Goal: Task Accomplishment & Management: Manage account settings

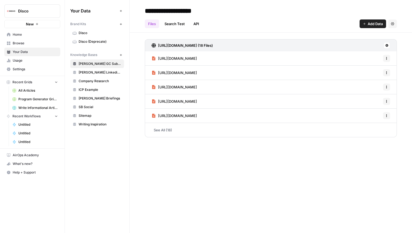
click at [23, 172] on span "Help + Support" at bounding box center [35, 172] width 45 height 5
click at [79, 181] on span "Chat & Support" at bounding box center [90, 183] width 36 height 5
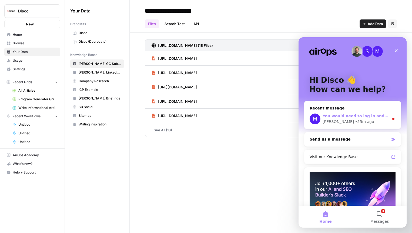
click at [379, 121] on div "[PERSON_NAME] • 55m ago" at bounding box center [356, 122] width 66 height 6
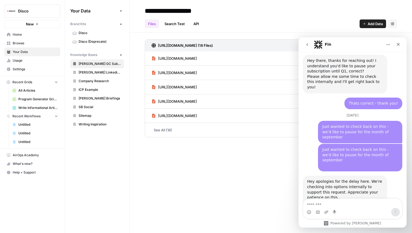
scroll to position [585, 0]
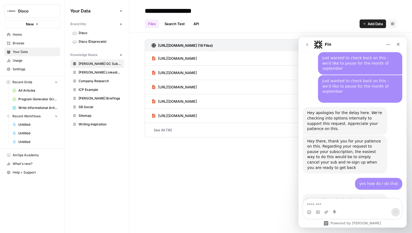
click at [320, 203] on link "billing page" at bounding box center [327, 205] width 22 height 4
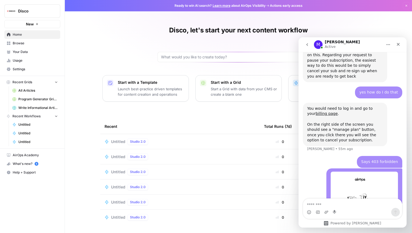
scroll to position [680, 0]
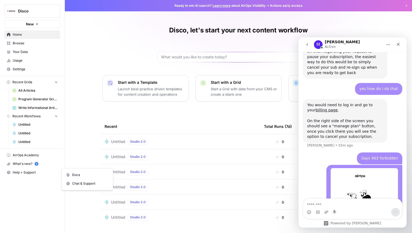
click at [22, 170] on span "Help + Support" at bounding box center [35, 172] width 45 height 5
click at [43, 14] on button "Disco" at bounding box center [32, 11] width 56 height 14
click at [145, 45] on div "Disco, let's start your next content workflow Start with a Template Launch best…" at bounding box center [238, 124] width 347 height 249
click at [12, 70] on link "Settings" at bounding box center [32, 69] width 56 height 9
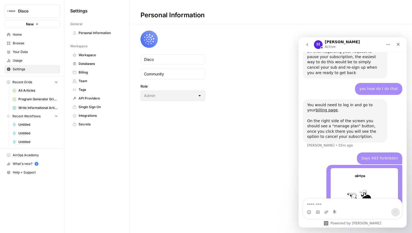
click at [83, 70] on span "Billing" at bounding box center [100, 72] width 43 height 5
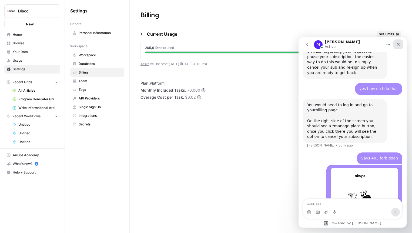
click at [400, 44] on div "Close" at bounding box center [398, 44] width 10 height 10
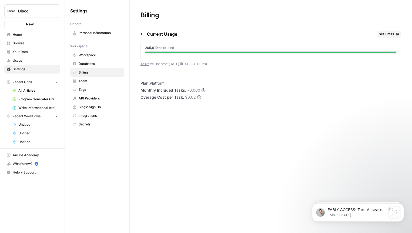
scroll to position [680, 0]
click at [394, 34] on button "Set Limits" at bounding box center [389, 34] width 25 height 7
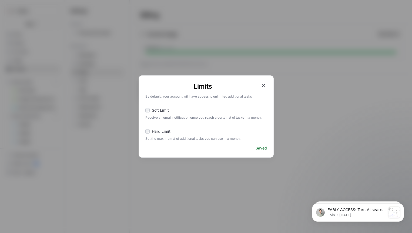
click at [153, 133] on span "Hard Limit" at bounding box center [161, 131] width 19 height 5
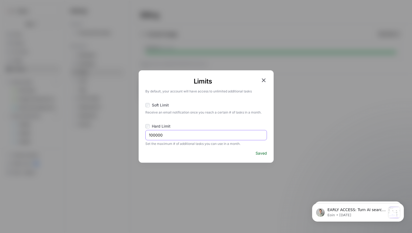
click at [206, 138] on input "100000" at bounding box center [206, 134] width 115 height 5
click at [263, 155] on span "Saved" at bounding box center [261, 152] width 11 height 5
click at [264, 80] on icon "button" at bounding box center [264, 80] width 4 height 4
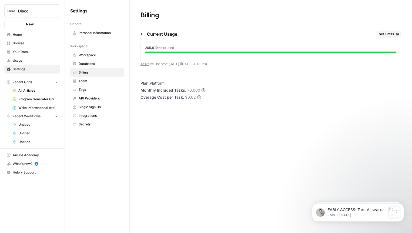
click at [89, 64] on span "Databases" at bounding box center [100, 63] width 43 height 5
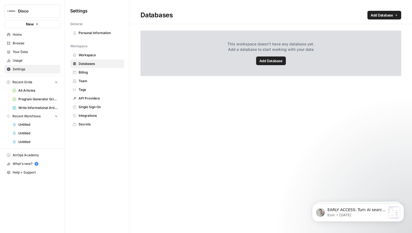
click at [93, 32] on span "Personal Information" at bounding box center [100, 33] width 43 height 5
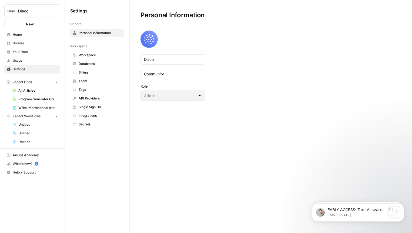
click at [89, 79] on span "Team" at bounding box center [100, 81] width 43 height 5
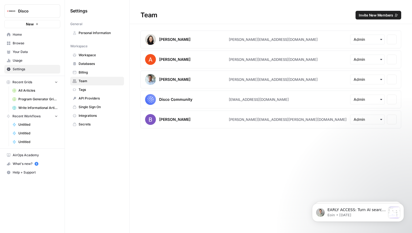
click at [85, 73] on span "Billing" at bounding box center [100, 72] width 43 height 5
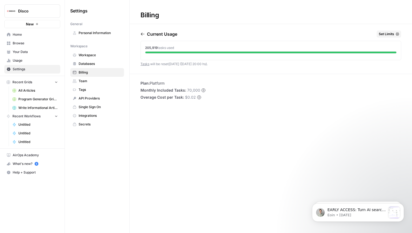
click at [93, 52] on link "Workspace" at bounding box center [97, 55] width 54 height 9
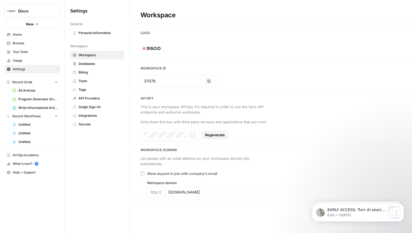
click at [102, 32] on span "Personal Information" at bounding box center [100, 33] width 43 height 5
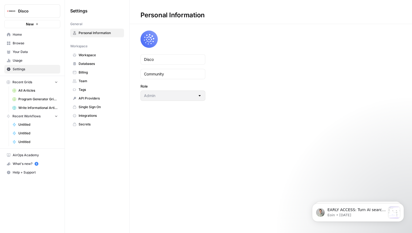
click at [87, 61] on link "Databases" at bounding box center [97, 63] width 54 height 9
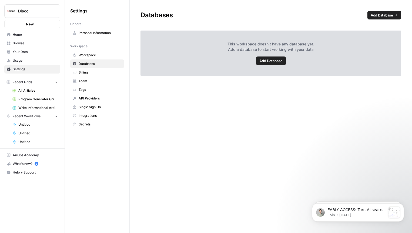
click at [85, 71] on span "Billing" at bounding box center [100, 72] width 43 height 5
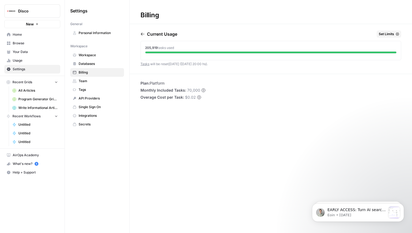
click at [83, 81] on span "Team" at bounding box center [100, 81] width 43 height 5
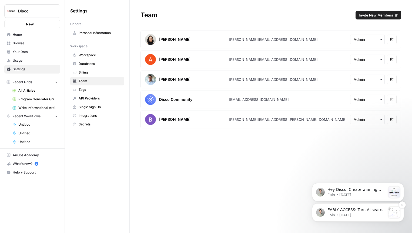
click at [351, 213] on p "Eoin • 4w ago" at bounding box center [356, 215] width 58 height 5
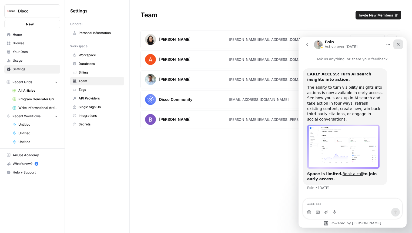
click at [402, 42] on div "Close" at bounding box center [398, 44] width 10 height 10
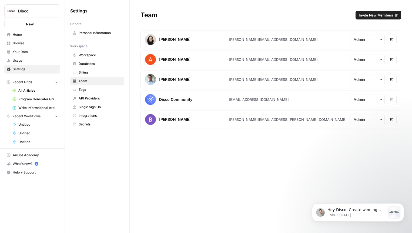
click at [22, 174] on span "Help + Support" at bounding box center [35, 172] width 45 height 5
click at [84, 185] on span "Chat & Support" at bounding box center [90, 183] width 36 height 5
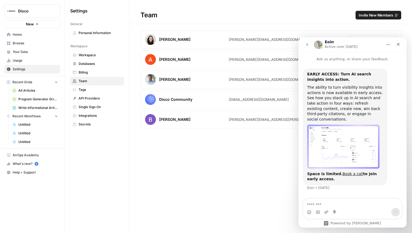
click at [308, 44] on icon "go back" at bounding box center [307, 44] width 4 height 4
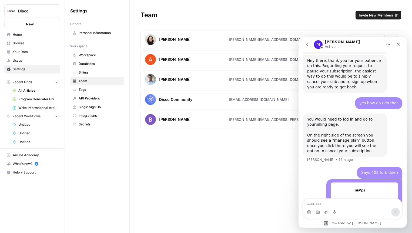
scroll to position [680, 0]
